Goal: Task Accomplishment & Management: Manage account settings

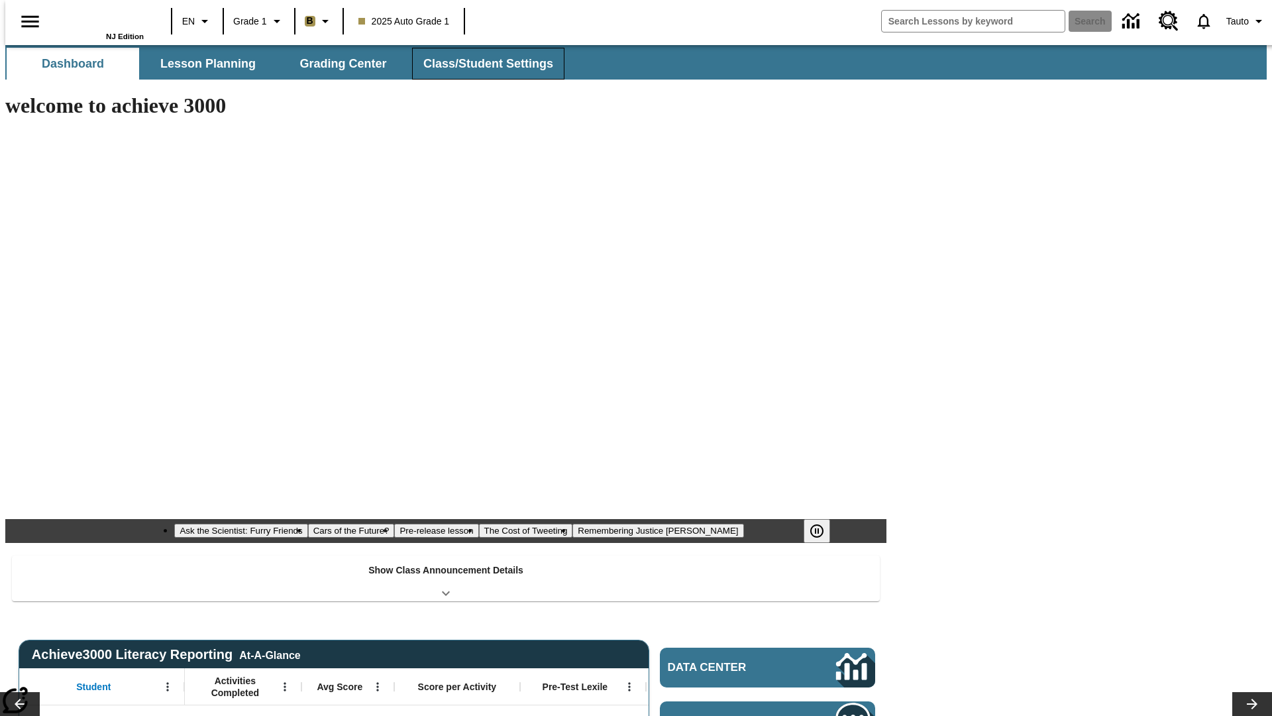
click at [482, 64] on span "Class/Student Settings" at bounding box center [488, 63] width 130 height 15
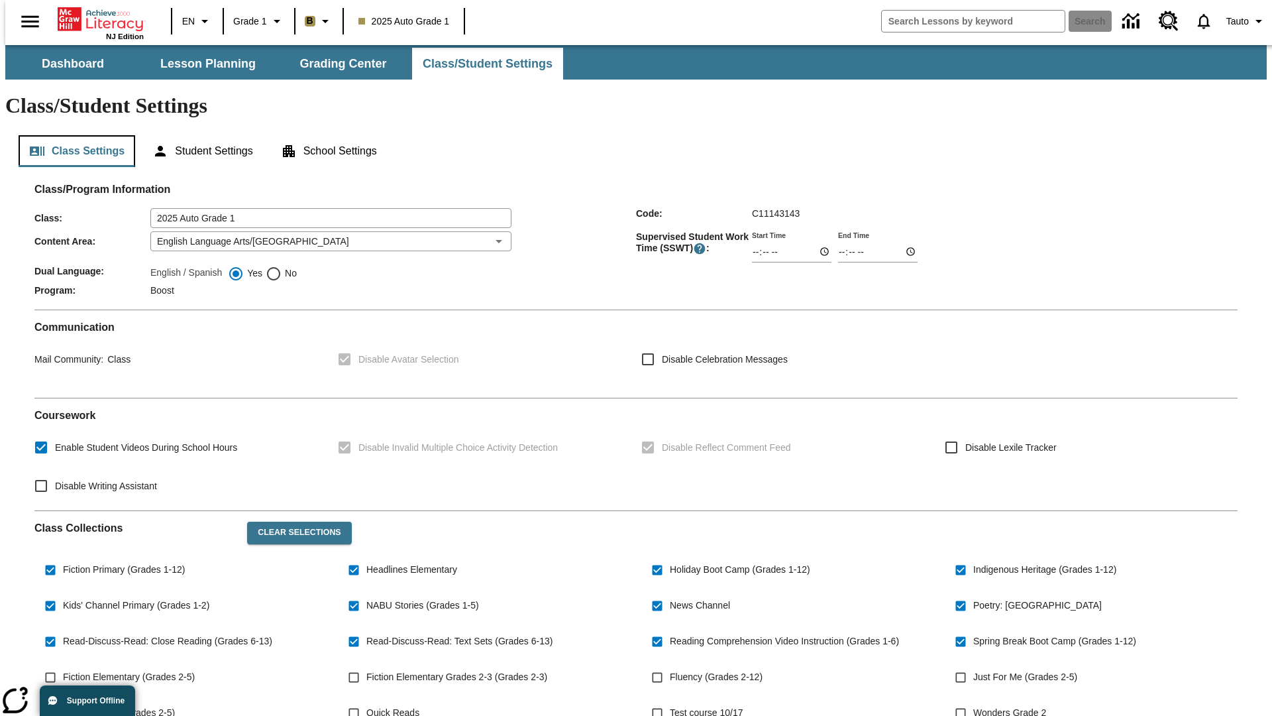
click at [71, 135] on button "Class Settings" at bounding box center [77, 151] width 117 height 32
click at [125, 670] on span "Fiction Elementary (Grades 2-5)" at bounding box center [129, 677] width 132 height 14
click at [63, 665] on input "Fiction Elementary (Grades 2-5)" at bounding box center [50, 677] width 25 height 25
checkbox input "true"
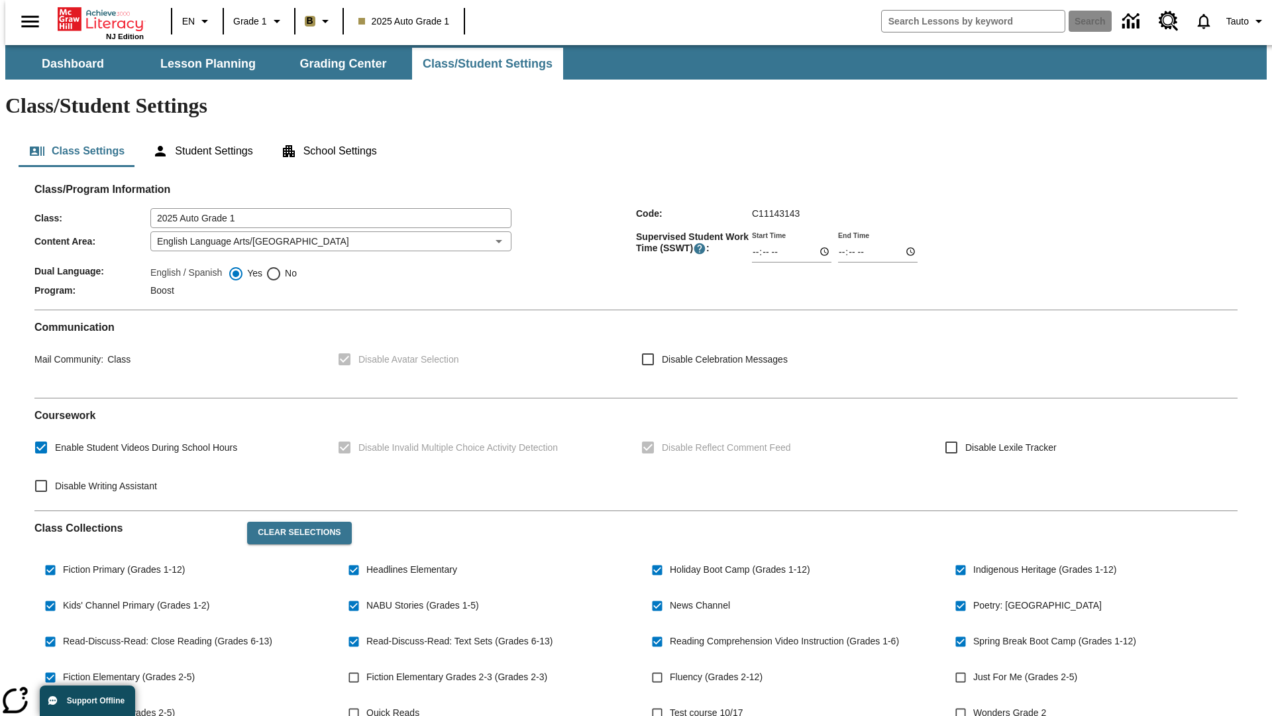
scroll to position [194, 0]
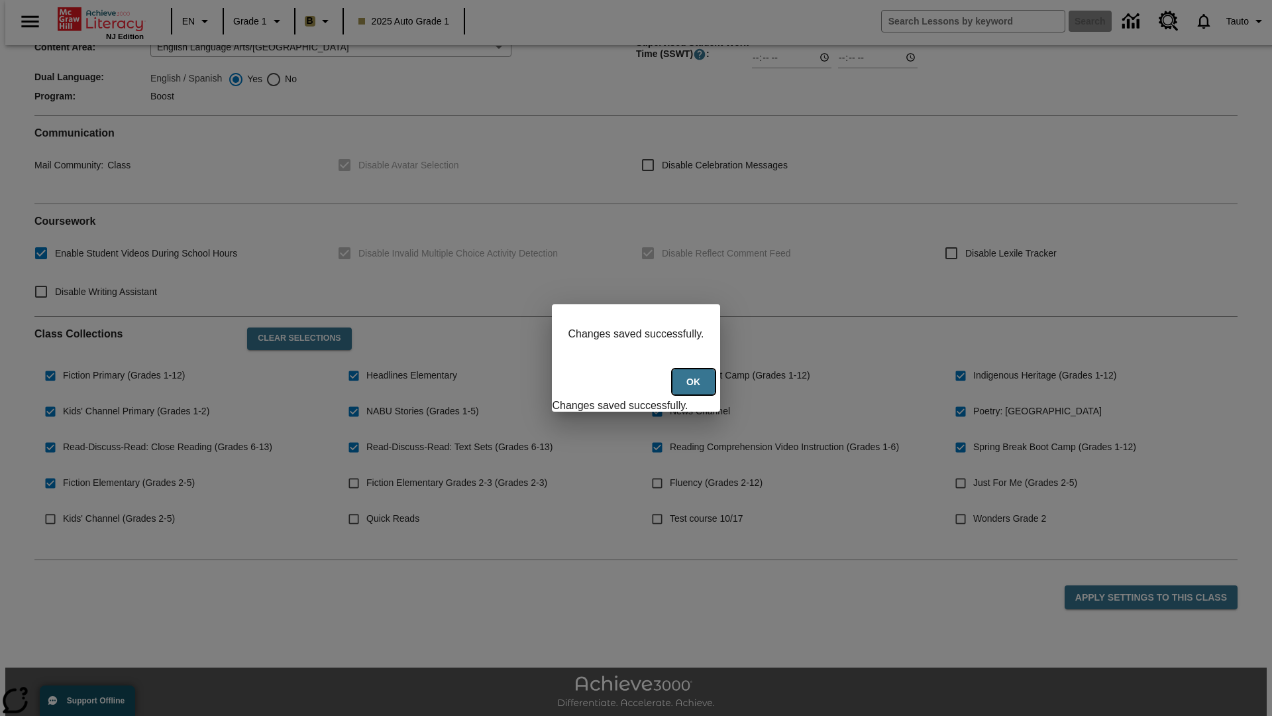
click at [694, 388] on button "Ok" at bounding box center [694, 382] width 42 height 26
